Goal: Obtain resource: Download file/media

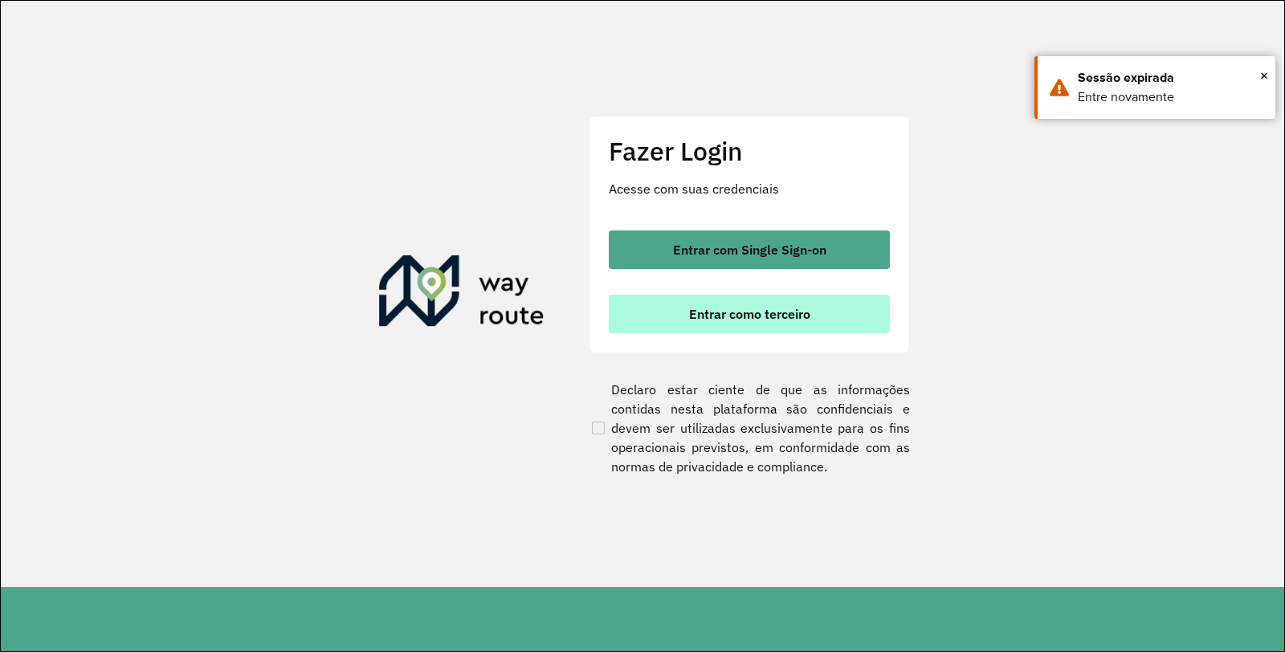
click at [852, 313] on button "Entrar como terceiro" at bounding box center [749, 314] width 281 height 39
click at [767, 319] on span "Entrar como terceiro" at bounding box center [749, 314] width 121 height 13
click at [776, 325] on button "Entrar como terceiro" at bounding box center [749, 314] width 281 height 39
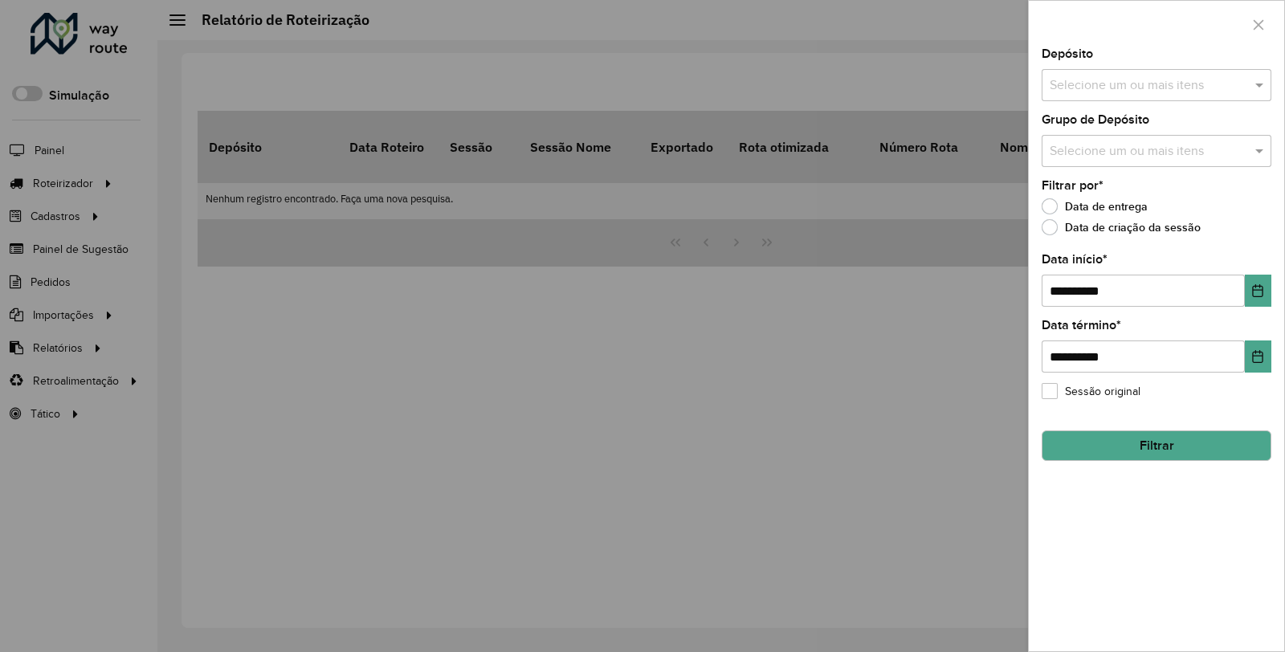
click at [1199, 86] on input "text" at bounding box center [1149, 85] width 206 height 19
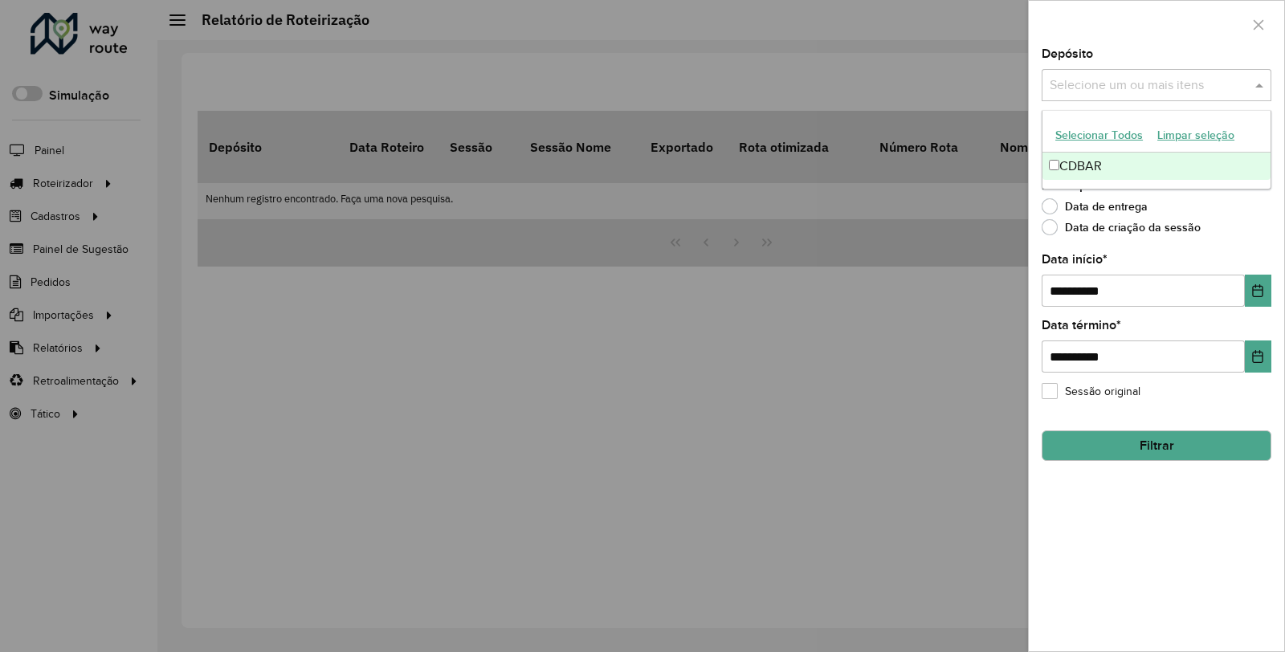
click at [1173, 172] on div "CDBAR" at bounding box center [1157, 166] width 228 height 27
click at [1263, 290] on icon "Choose Date" at bounding box center [1258, 290] width 10 height 13
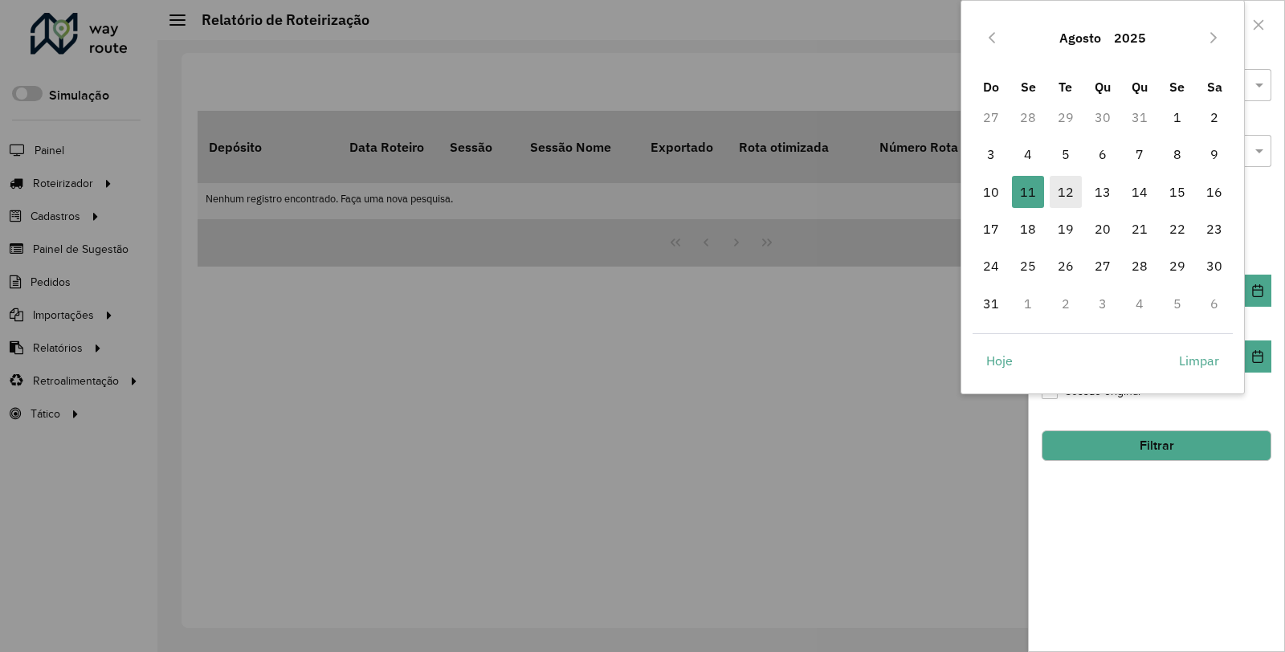
click at [1071, 198] on span "12" at bounding box center [1066, 192] width 32 height 32
type input "**********"
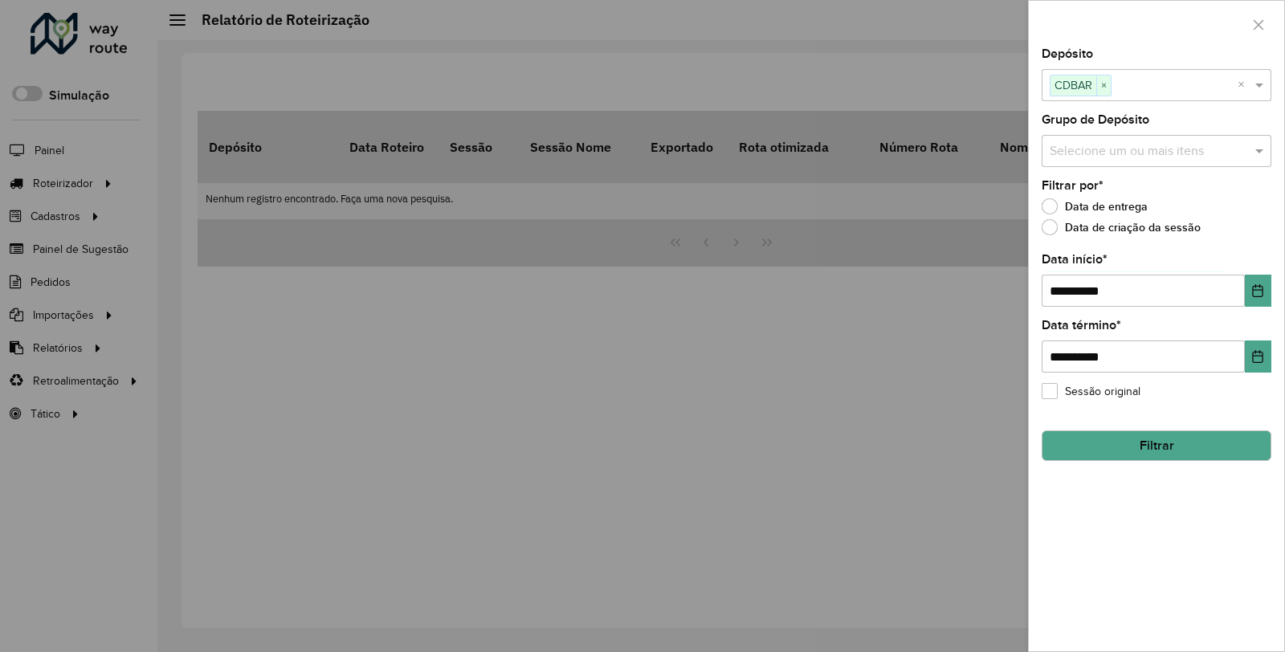
click at [1151, 446] on button "Filtrar" at bounding box center [1157, 446] width 230 height 31
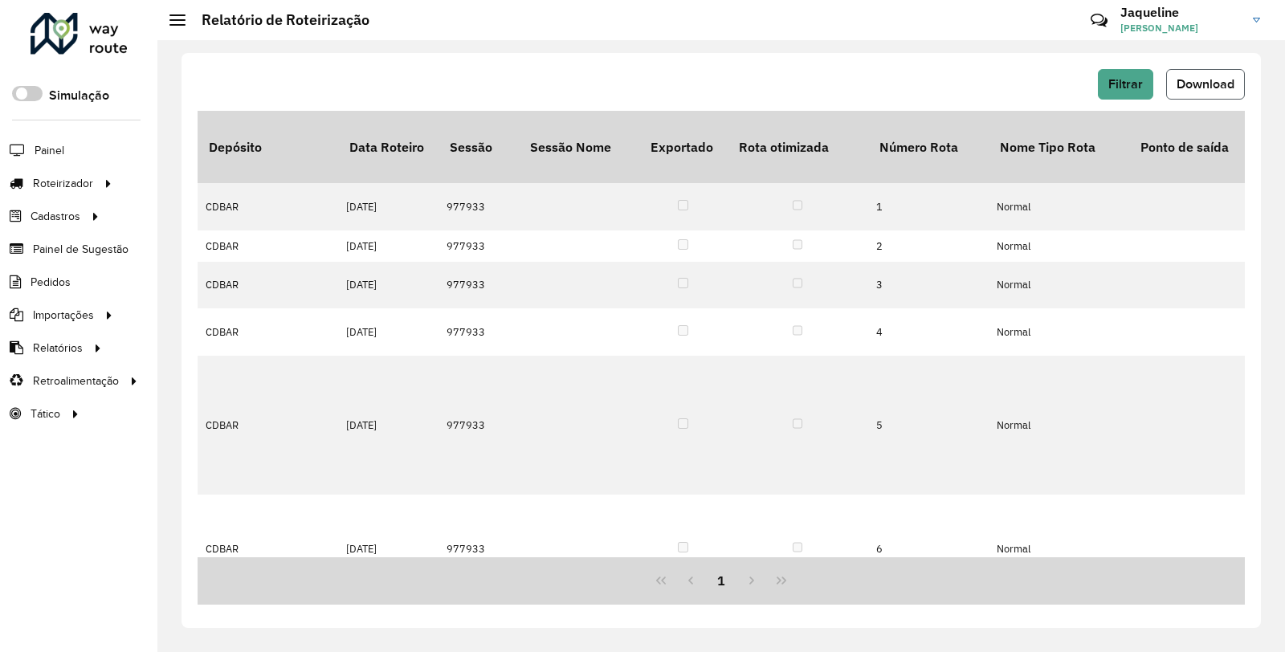
click at [1206, 96] on button "Download" at bounding box center [1206, 84] width 79 height 31
click at [1253, 22] on link "Jaqueline Jaqueline Cristina da Silva" at bounding box center [1197, 20] width 152 height 42
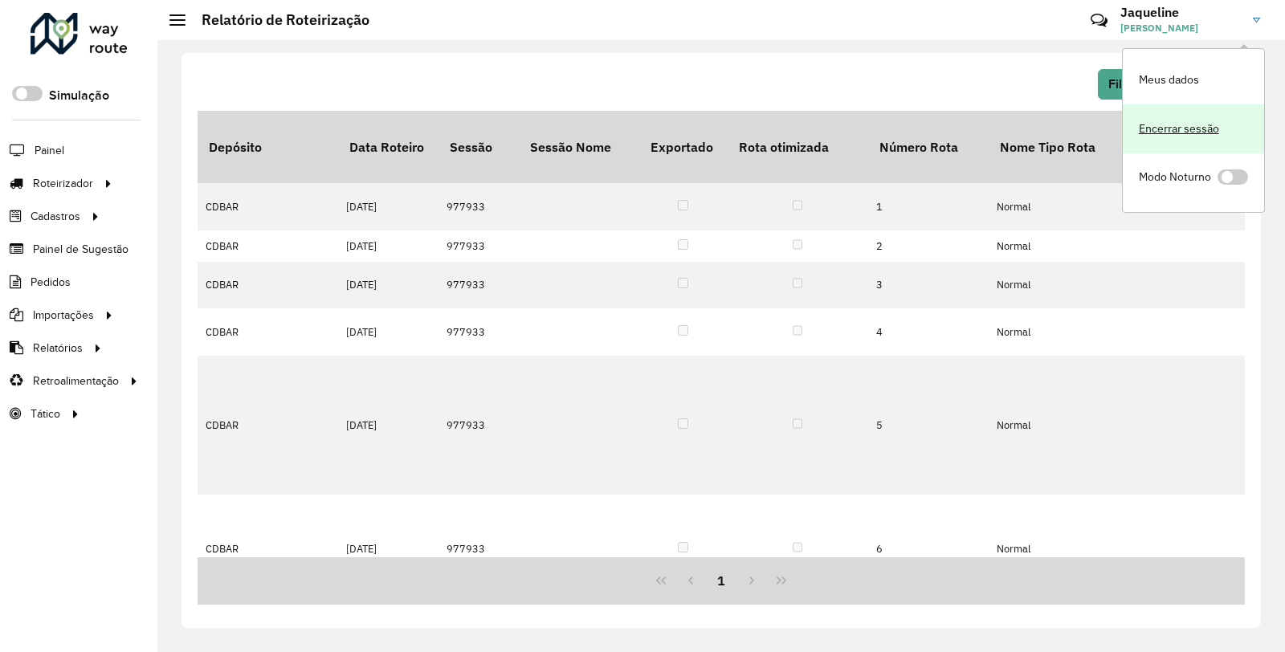
click at [1195, 119] on link "Encerrar sessão" at bounding box center [1193, 128] width 141 height 49
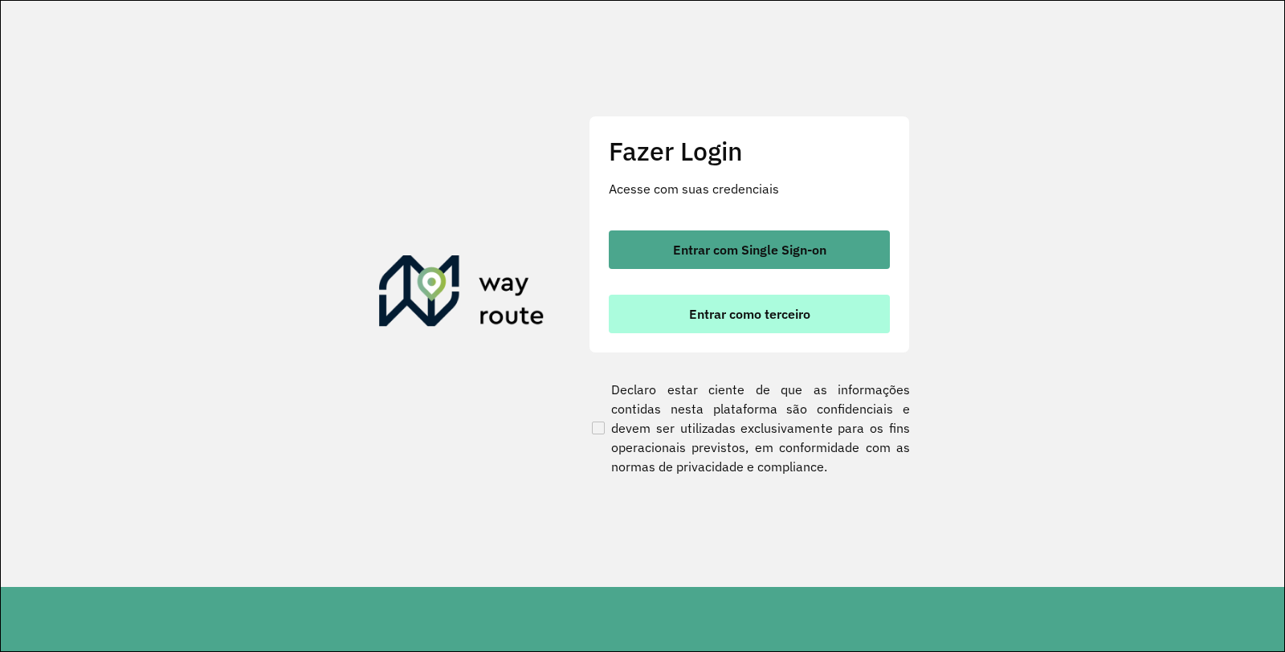
click at [721, 321] on span "Entrar como terceiro" at bounding box center [749, 314] width 121 height 13
